Goal: Task Accomplishment & Management: Manage account settings

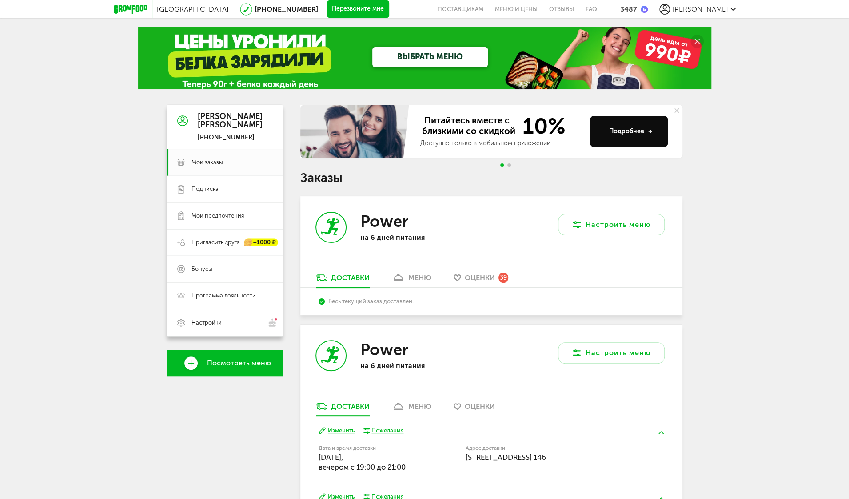
click at [637, 8] on div "3487" at bounding box center [628, 9] width 17 height 8
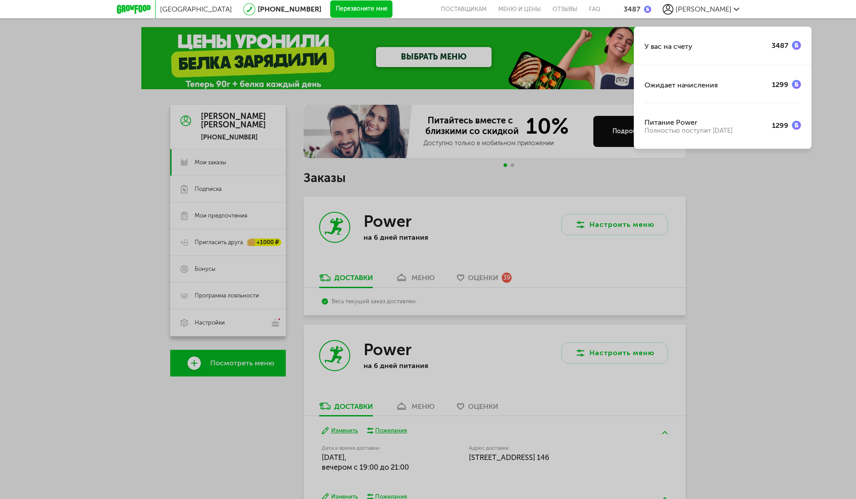
drag, startPoint x: 759, startPoint y: 260, endPoint x: 718, endPoint y: 261, distance: 41.3
click at [759, 260] on div "У вас на счету 3487 Ожидает начисления 1299 Питание Power Полностью поступит [D…" at bounding box center [428, 249] width 856 height 499
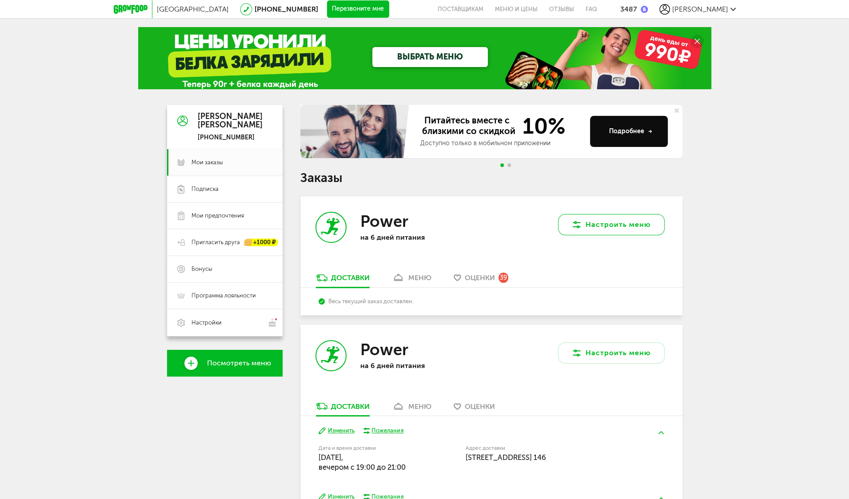
click at [622, 226] on button "Настроить меню" at bounding box center [611, 224] width 107 height 21
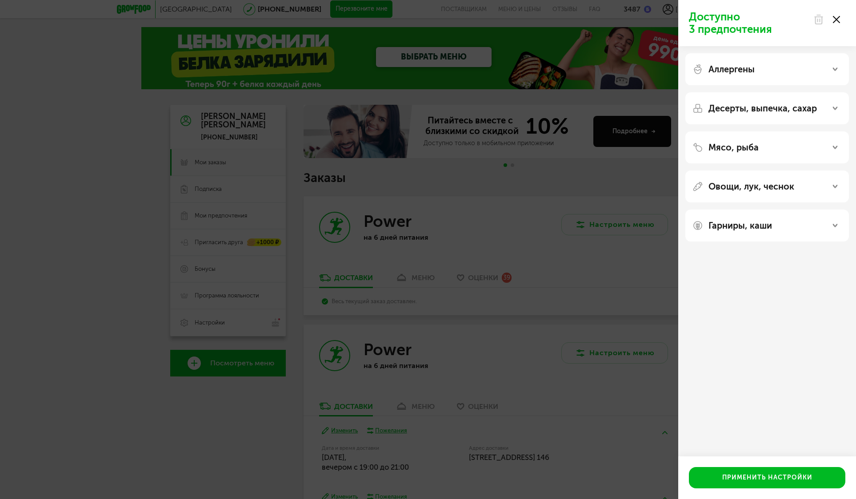
click at [548, 196] on div "Доступно 3 предпочтения Аллергены Десерты, выпечка, сахар Мясо, рыба Овощи, лук…" at bounding box center [428, 249] width 856 height 499
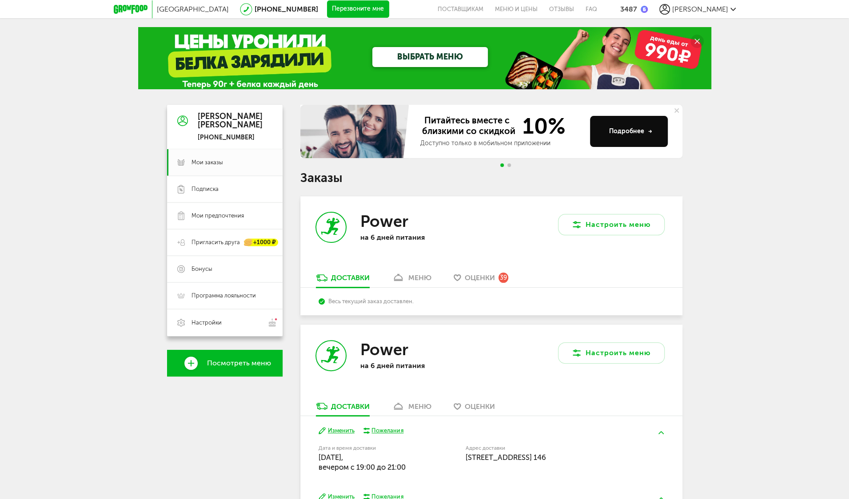
click at [411, 276] on div "меню" at bounding box center [419, 278] width 23 height 8
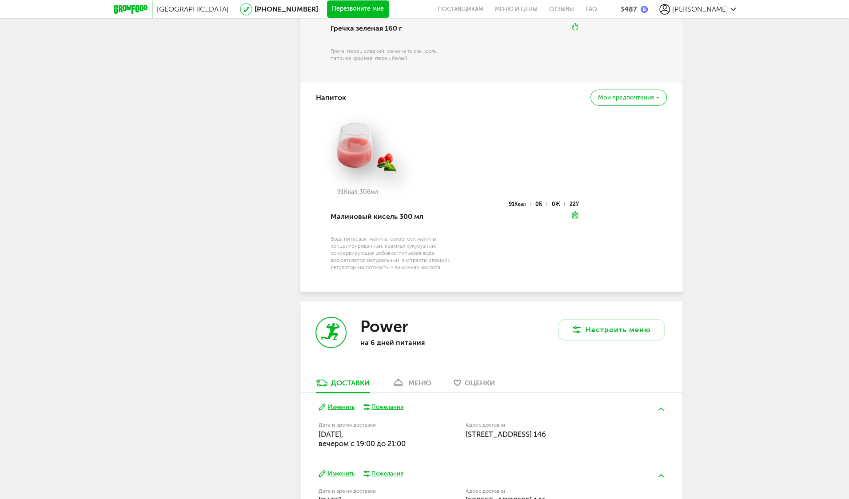
scroll to position [2129, 0]
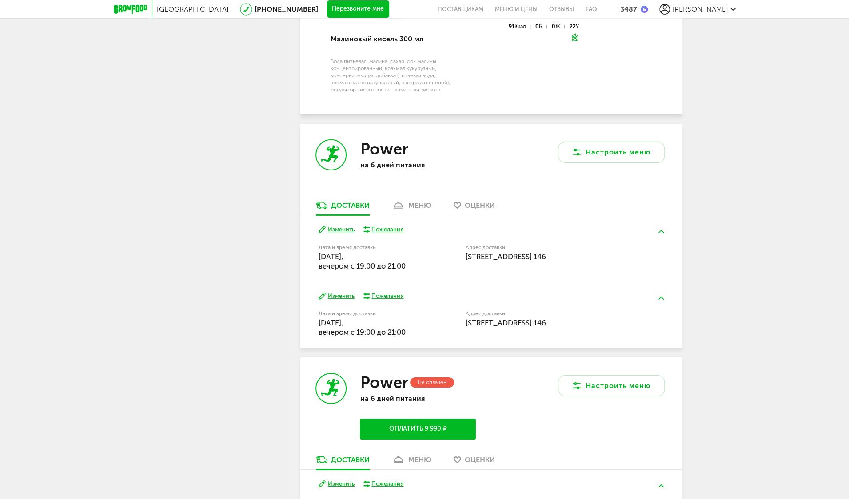
click at [405, 209] on icon at bounding box center [398, 206] width 13 height 8
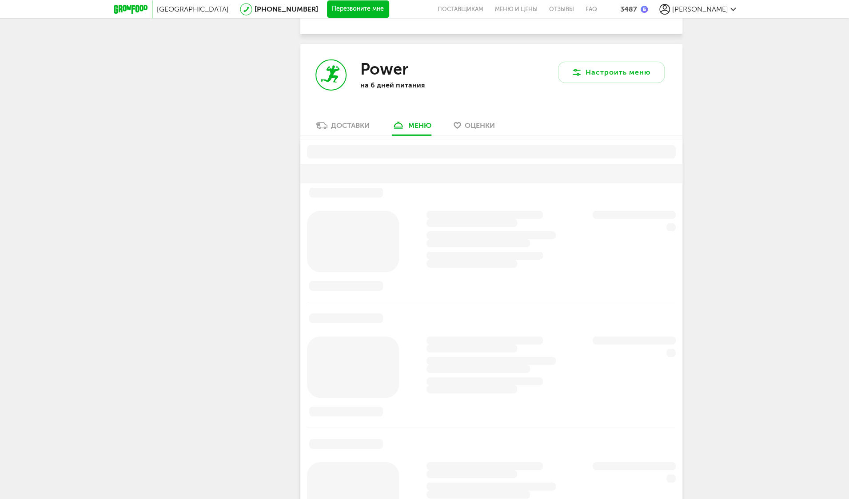
scroll to position [2193, 0]
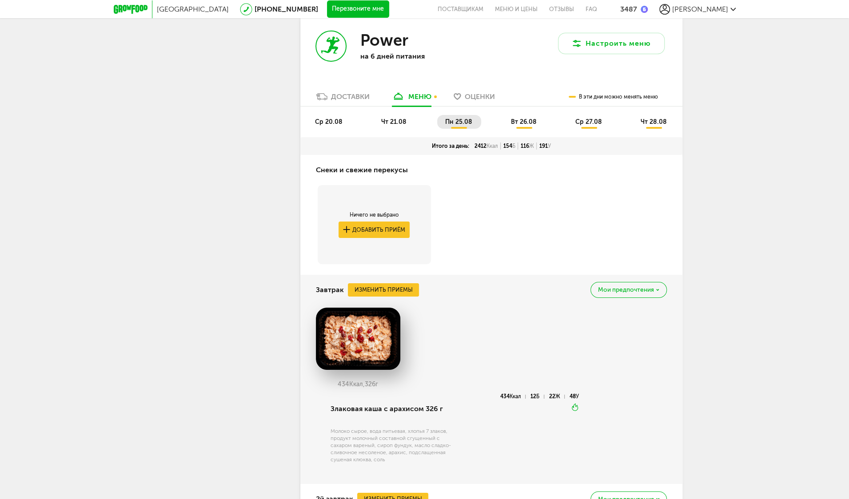
click at [325, 126] on span "ср 20.08" at bounding box center [329, 122] width 28 height 8
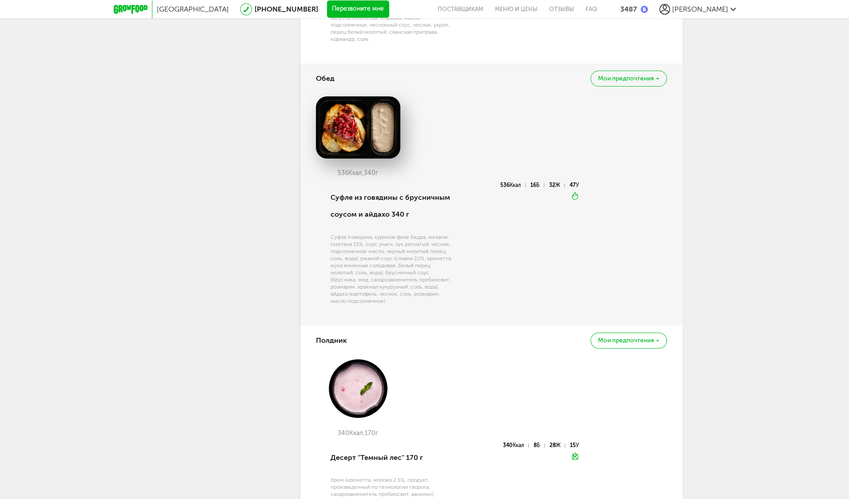
scroll to position [2638, 0]
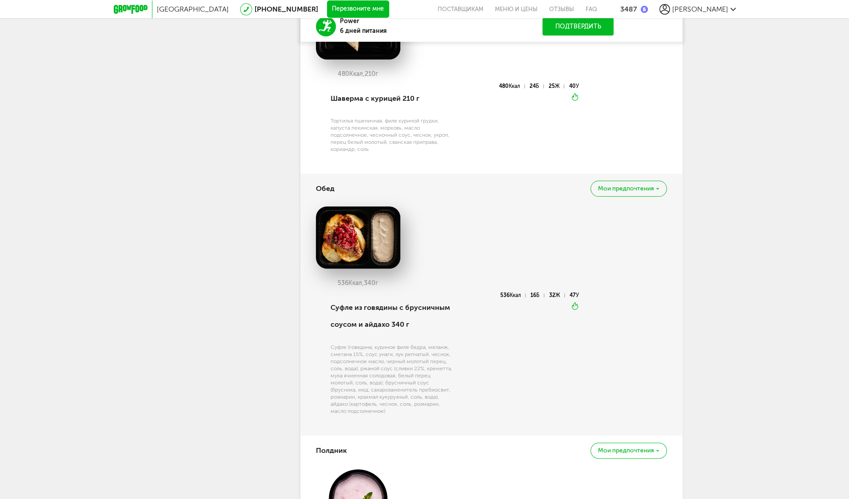
click at [640, 192] on span "Мои предпочтения" at bounding box center [626, 189] width 56 height 6
click at [602, 214] on span "Добавить в стоп-лист" at bounding box center [591, 210] width 77 height 8
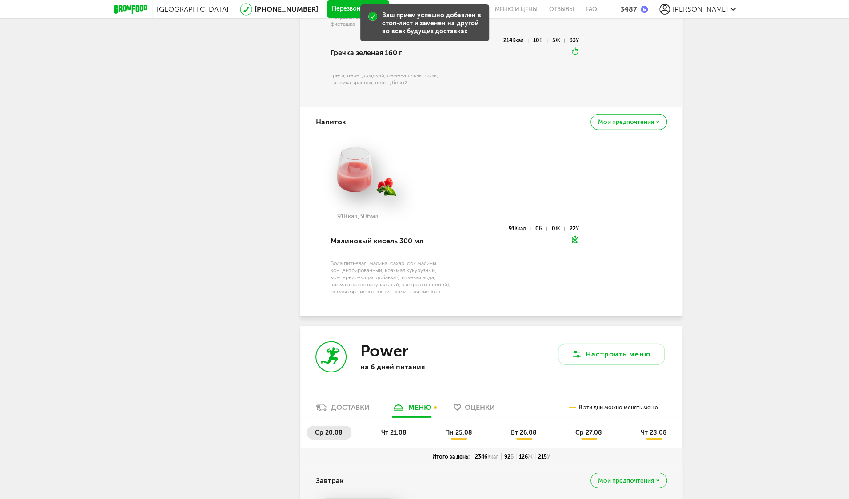
scroll to position [2016, 0]
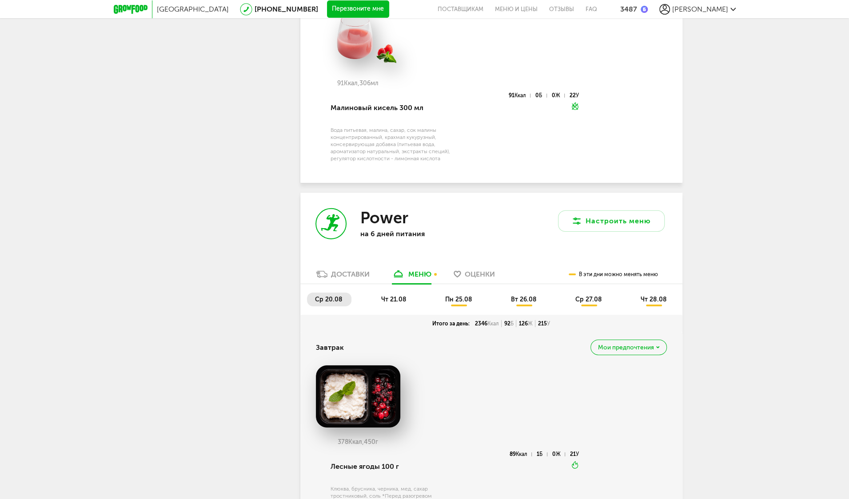
click at [395, 303] on span "чт 21.08" at bounding box center [393, 300] width 25 height 8
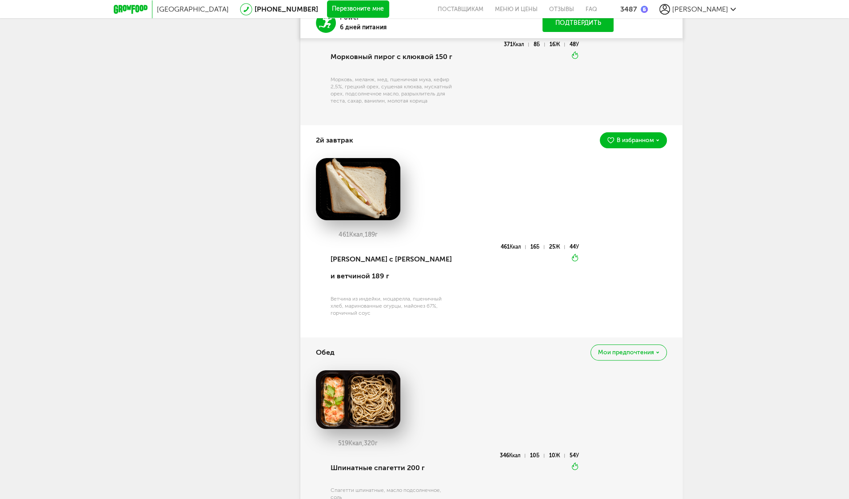
scroll to position [2504, 0]
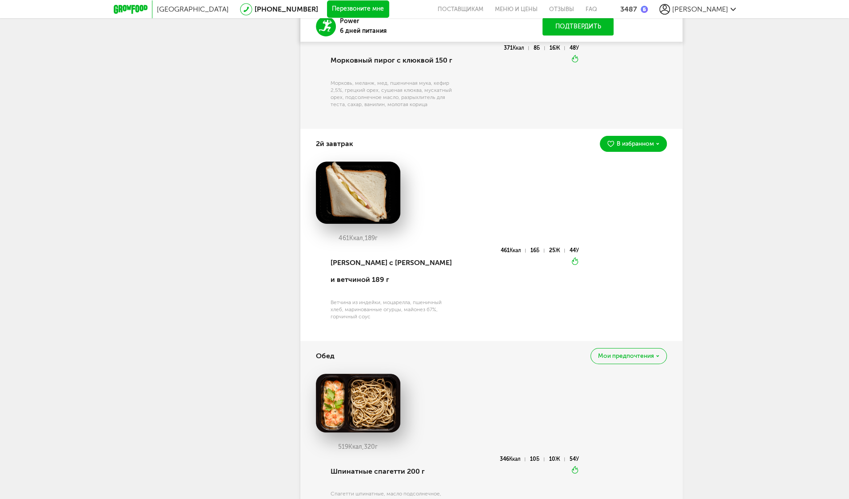
click at [647, 353] on span "Мои предпочтения" at bounding box center [626, 356] width 56 height 6
click at [609, 373] on span "Добавить в стоп-лист" at bounding box center [591, 377] width 77 height 8
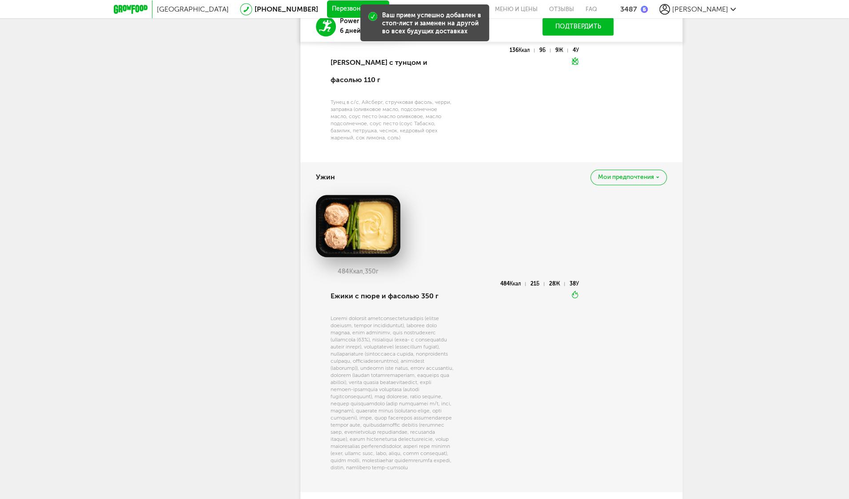
scroll to position [3126, 0]
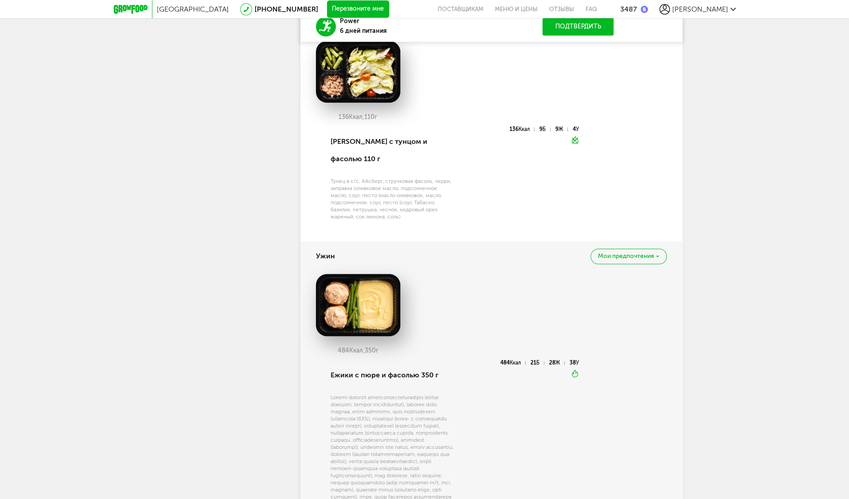
click at [621, 249] on div "Мои предпочтения" at bounding box center [628, 257] width 76 height 16
click at [585, 331] on p "Мы отметим это блюдо, чтобы вам было легче его найти" at bounding box center [602, 338] width 99 height 14
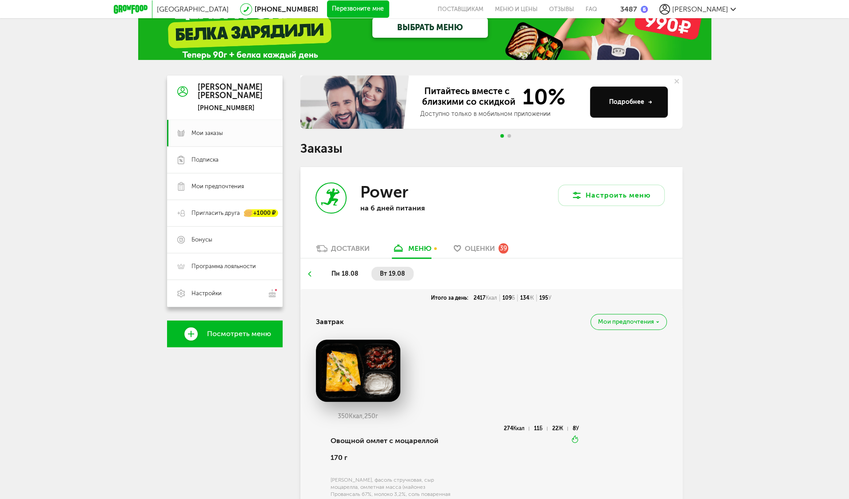
scroll to position [0, 0]
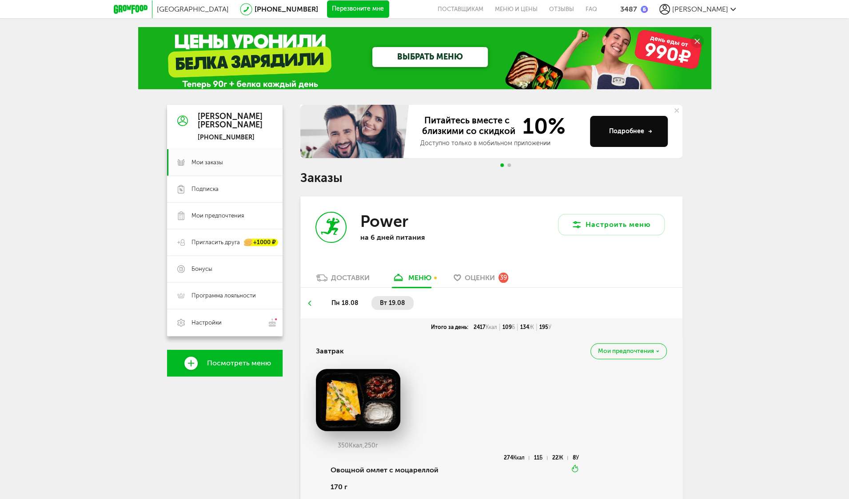
click at [637, 5] on div "3487" at bounding box center [628, 9] width 17 height 8
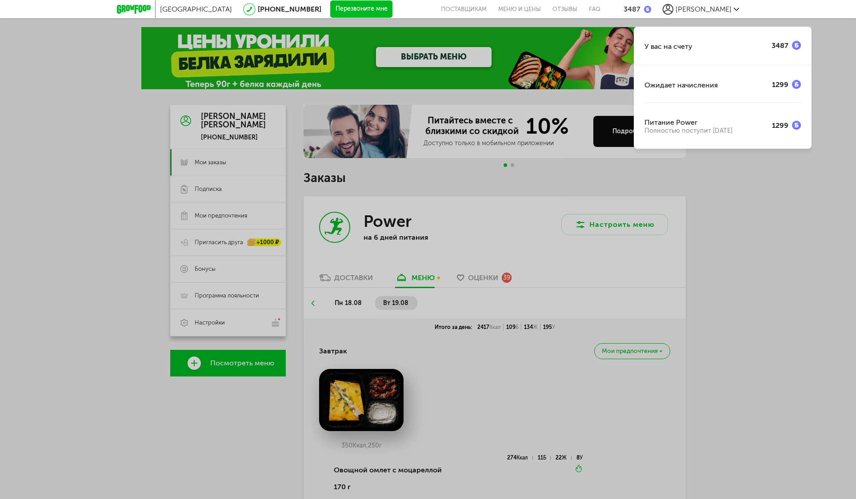
click at [67, 147] on div "У вас на счету 3487 Ожидает начисления 1299 Питание Power Полностью поступит [D…" at bounding box center [428, 249] width 856 height 499
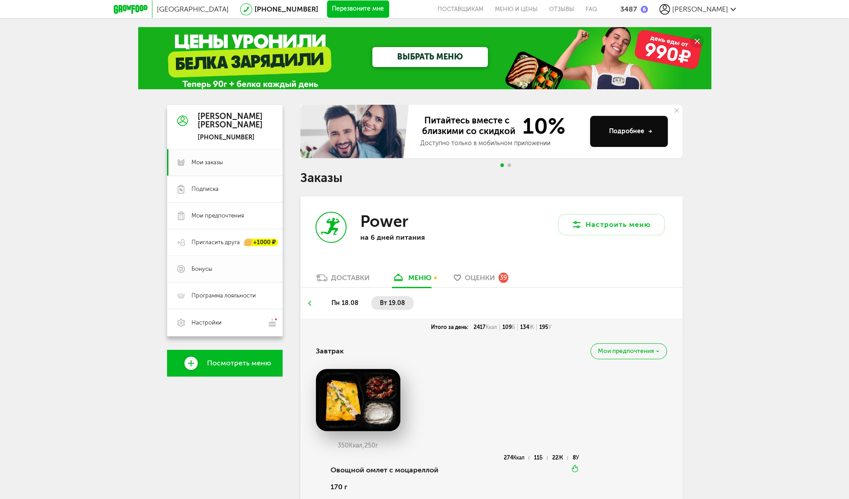
click at [204, 265] on span "Бонусы" at bounding box center [201, 269] width 21 height 8
